Goal: Information Seeking & Learning: Learn about a topic

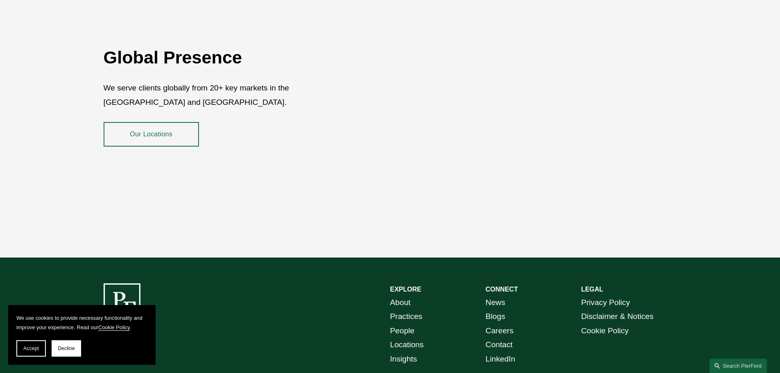
scroll to position [1499, 0]
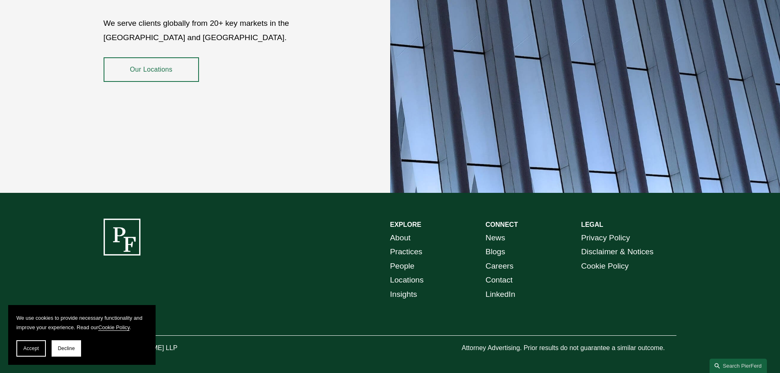
click at [418, 274] on link "Locations" at bounding box center [407, 280] width 34 height 14
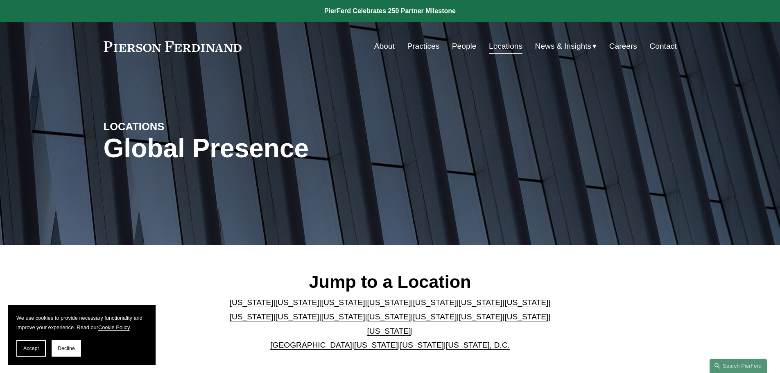
click at [464, 50] on link "People" at bounding box center [464, 46] width 25 height 16
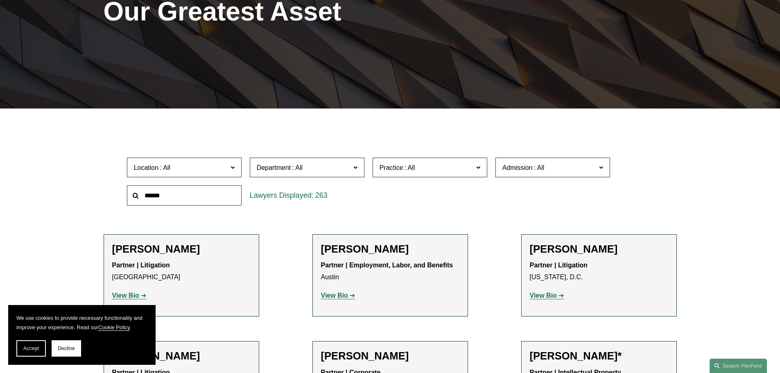
scroll to position [41, 0]
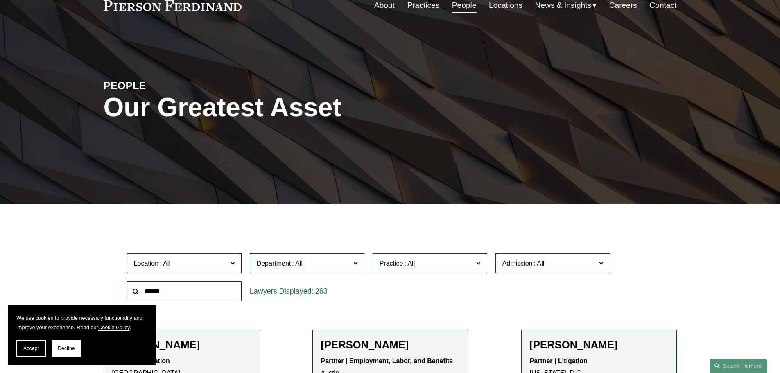
click at [420, 10] on link "Practices" at bounding box center [423, 6] width 32 height 16
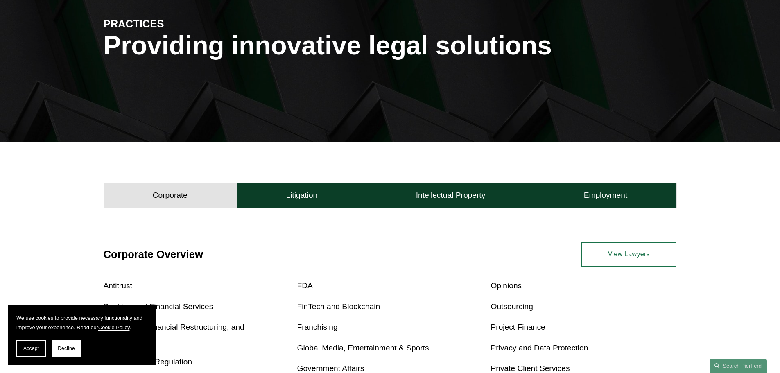
scroll to position [205, 0]
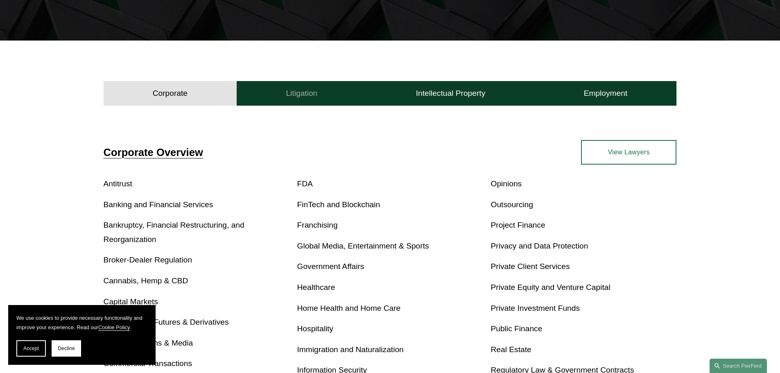
click at [300, 101] on button "Litigation" at bounding box center [302, 93] width 130 height 25
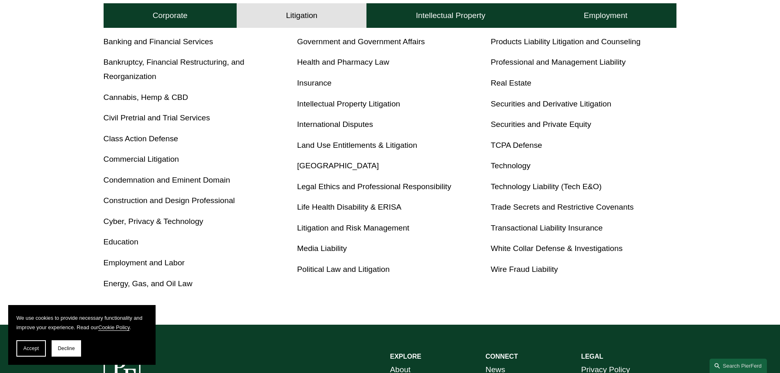
scroll to position [409, 0]
click at [144, 17] on button "Corporate" at bounding box center [170, 15] width 133 height 25
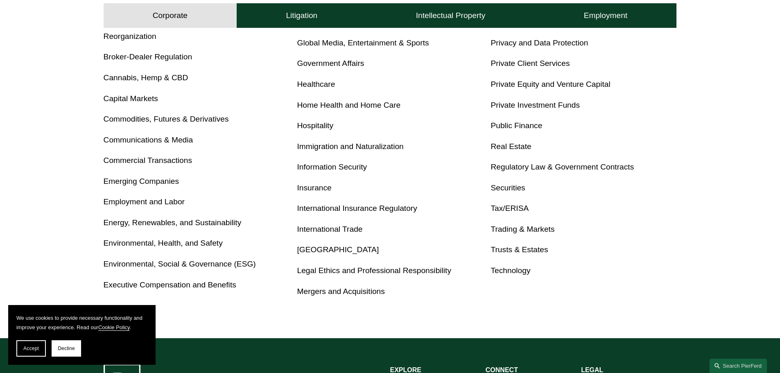
scroll to position [426, 0]
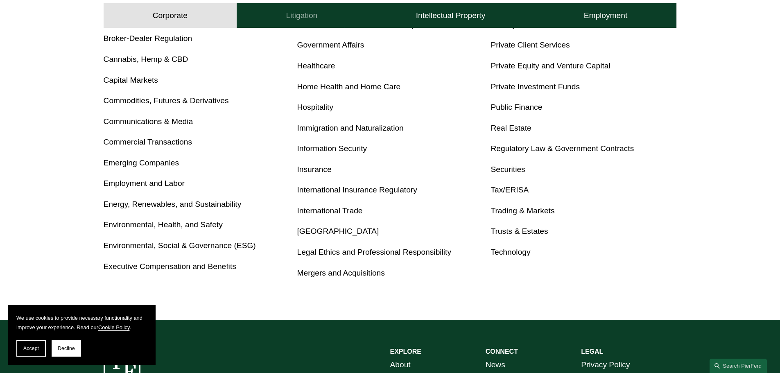
click at [293, 11] on h4 "Litigation" at bounding box center [302, 16] width 32 height 10
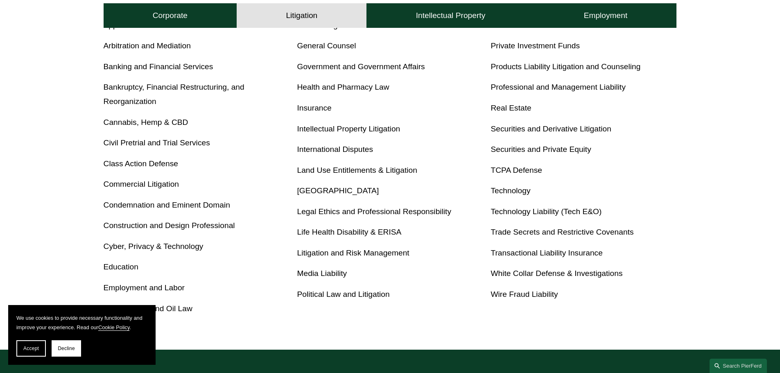
scroll to position [385, 0]
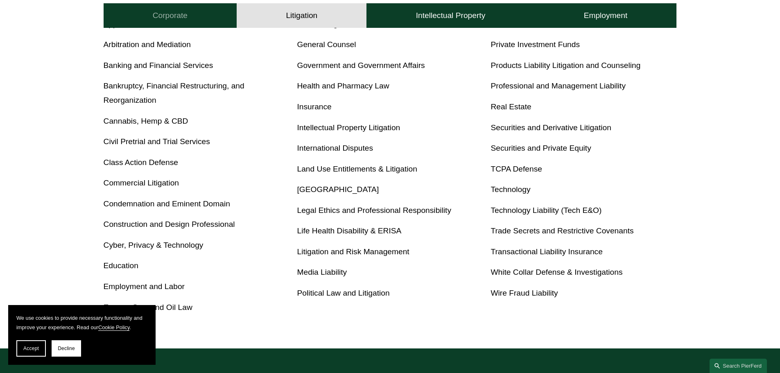
click at [169, 16] on h4 "Corporate" at bounding box center [170, 16] width 35 height 10
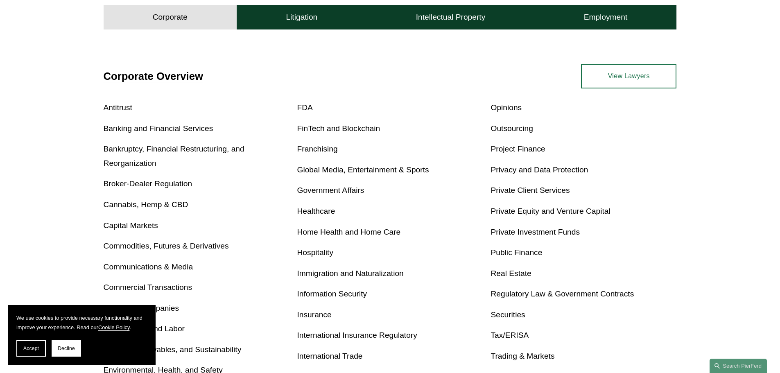
scroll to position [303, 0]
